Goal: Find contact information: Find contact information

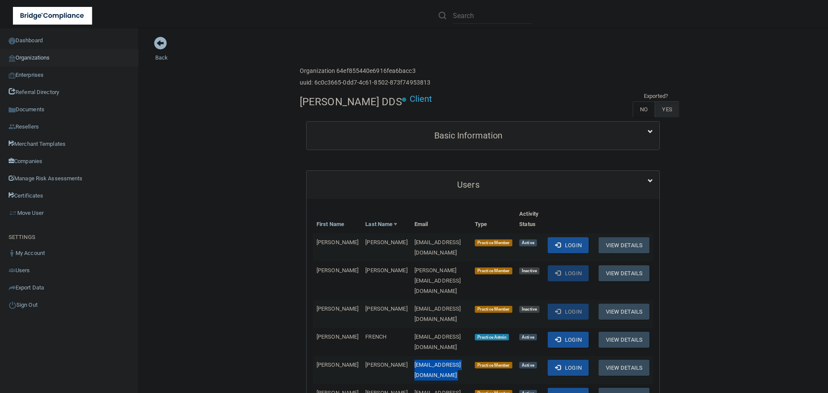
scroll to position [86, 0]
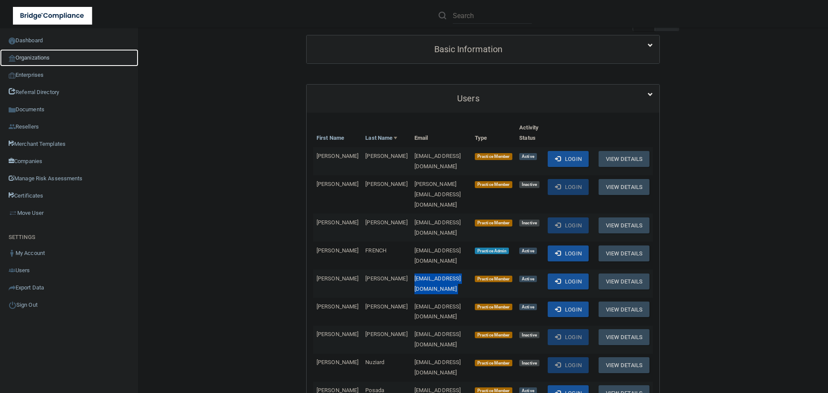
click at [33, 58] on link "Organizations" at bounding box center [69, 57] width 138 height 17
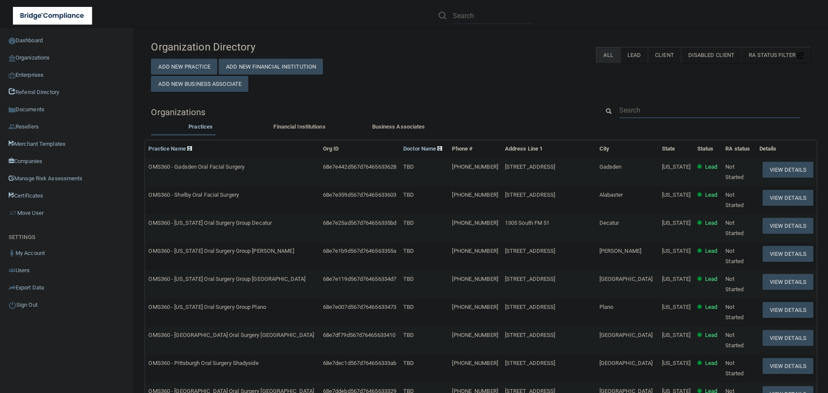
click at [636, 111] on input "text" at bounding box center [709, 110] width 181 height 16
paste input "[GEOGRAPHIC_DATA]"
type input "[GEOGRAPHIC_DATA]"
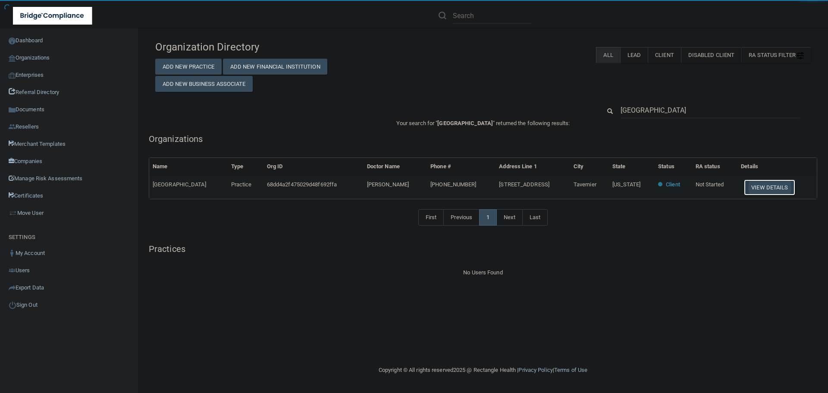
click at [758, 189] on button "View Details" at bounding box center [769, 187] width 51 height 16
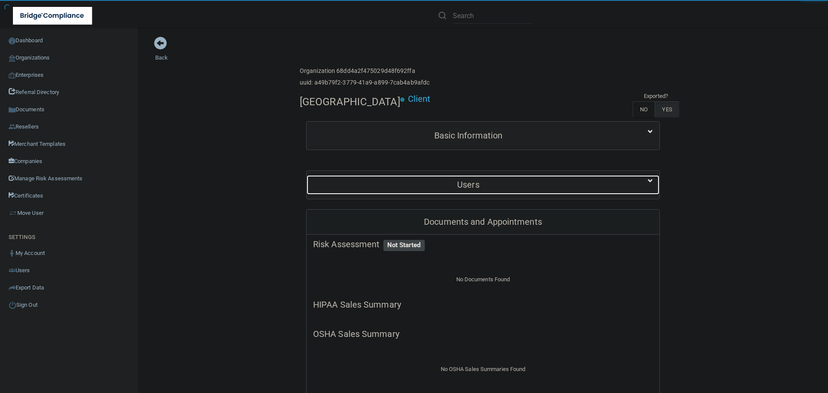
click at [537, 184] on h5 "Users" at bounding box center [468, 184] width 310 height 9
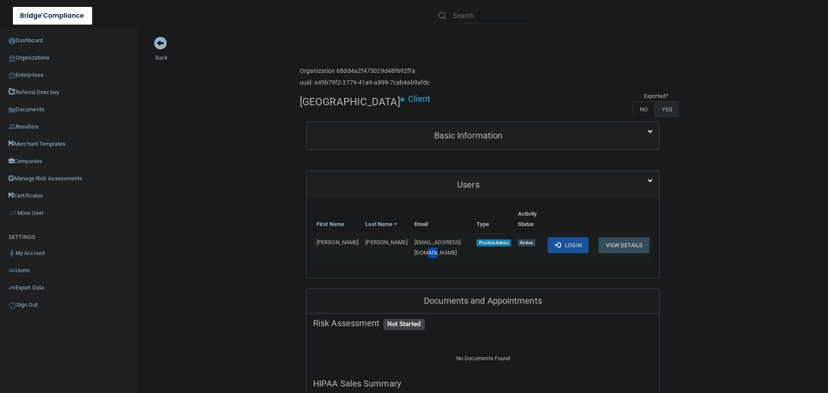
drag, startPoint x: 421, startPoint y: 243, endPoint x: 412, endPoint y: 243, distance: 9.5
drag, startPoint x: 412, startPoint y: 243, endPoint x: 405, endPoint y: 243, distance: 6.9
click at [414, 243] on span "[EMAIL_ADDRESS][DOMAIN_NAME]" at bounding box center [437, 247] width 47 height 17
drag, startPoint x: 469, startPoint y: 243, endPoint x: 364, endPoint y: 242, distance: 104.8
click at [411, 242] on td "[EMAIL_ADDRESS][DOMAIN_NAME]" at bounding box center [442, 247] width 63 height 28
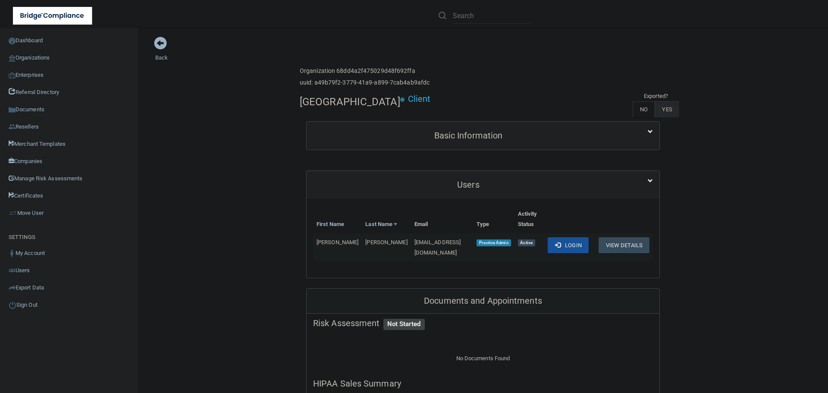
copy span "[EMAIL_ADDRESS][DOMAIN_NAME]"
